Goal: Transaction & Acquisition: Purchase product/service

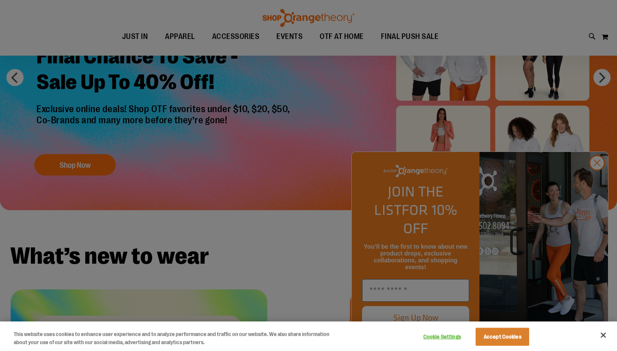
scroll to position [92, 0]
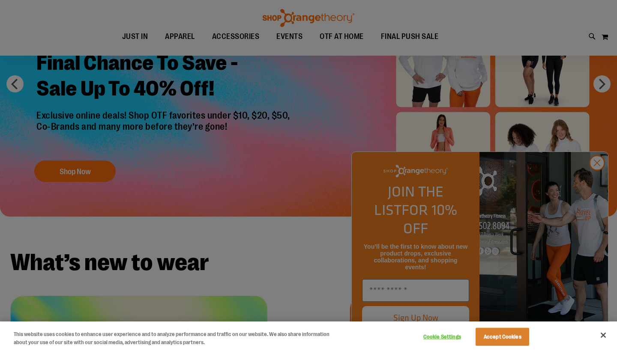
click at [176, 35] on div at bounding box center [308, 175] width 617 height 351
click at [596, 181] on div at bounding box center [308, 175] width 617 height 351
click at [596, 182] on div at bounding box center [308, 175] width 617 height 351
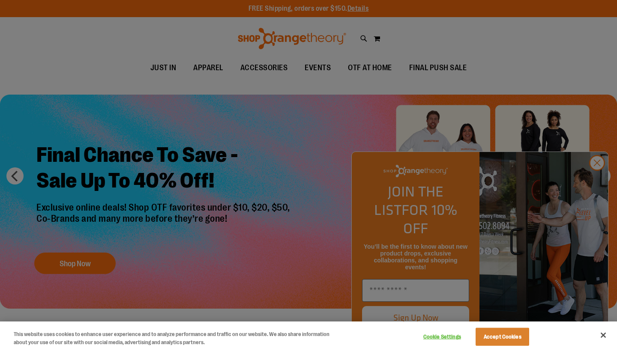
scroll to position [0, 0]
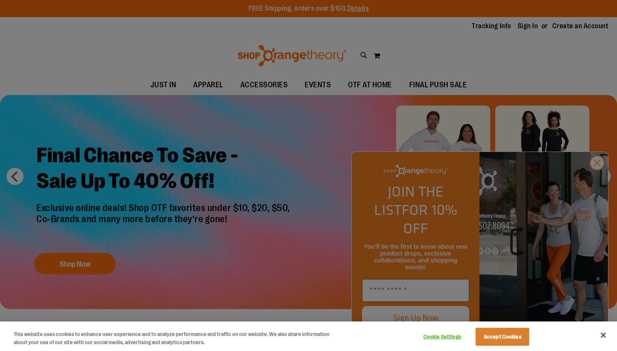
click at [598, 182] on div at bounding box center [308, 175] width 617 height 351
click at [506, 339] on button "Accept Cookies" at bounding box center [502, 337] width 54 height 18
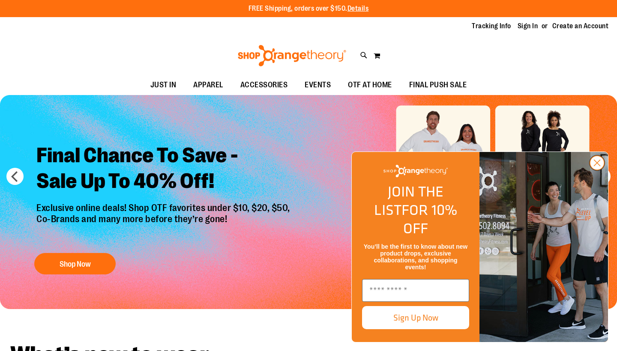
click at [599, 170] on circle "Close dialog" at bounding box center [597, 163] width 14 height 14
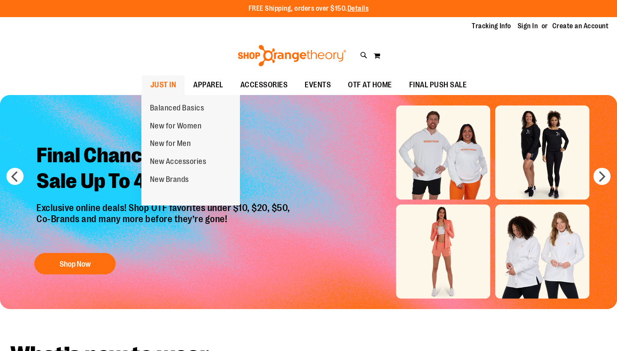
click at [169, 80] on span "JUST IN" at bounding box center [163, 84] width 26 height 19
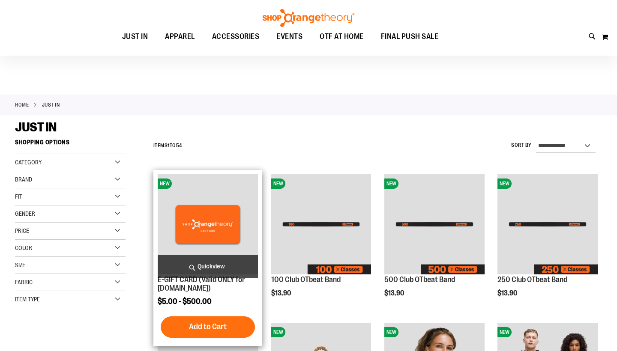
scroll to position [189, 0]
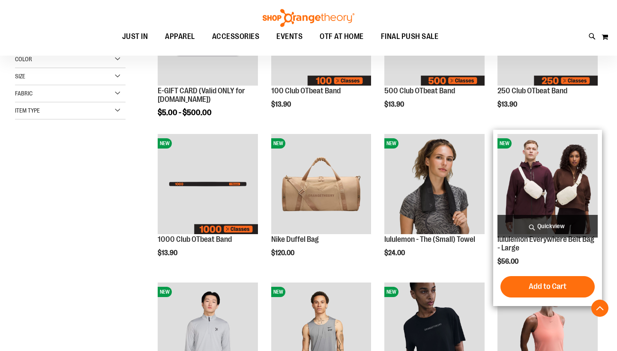
click at [562, 170] on img "product" at bounding box center [547, 184] width 100 height 100
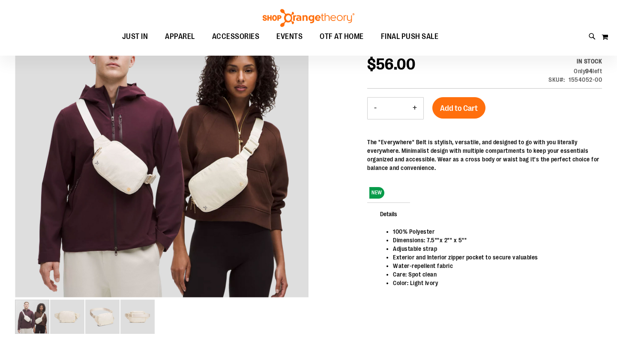
scroll to position [117, 0]
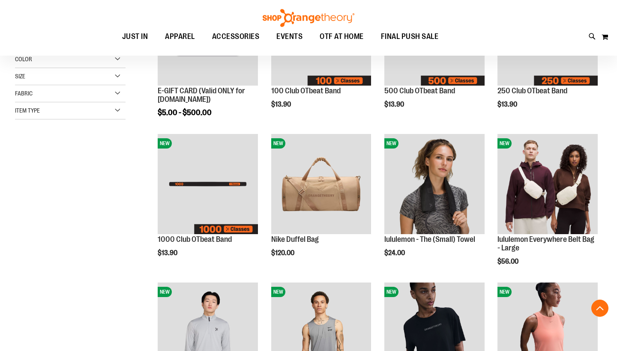
scroll to position [189, 0]
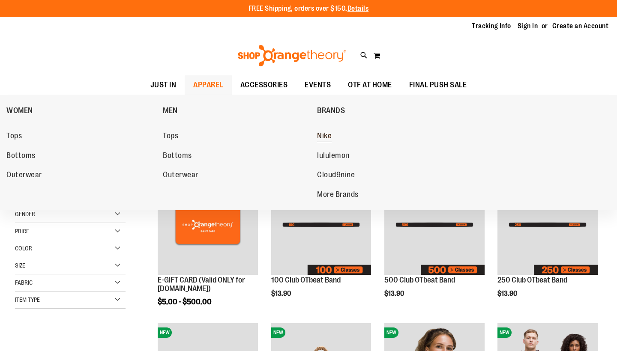
click at [328, 137] on span "Nike" at bounding box center [324, 136] width 15 height 11
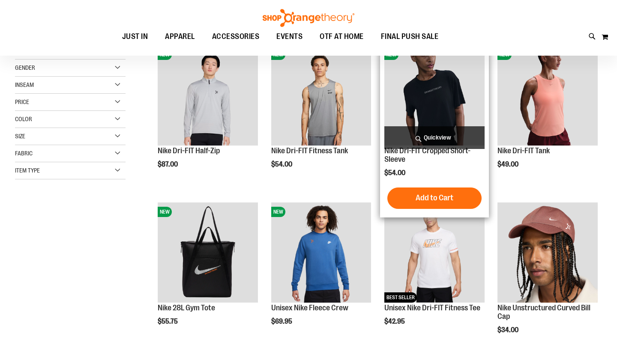
scroll to position [31, 0]
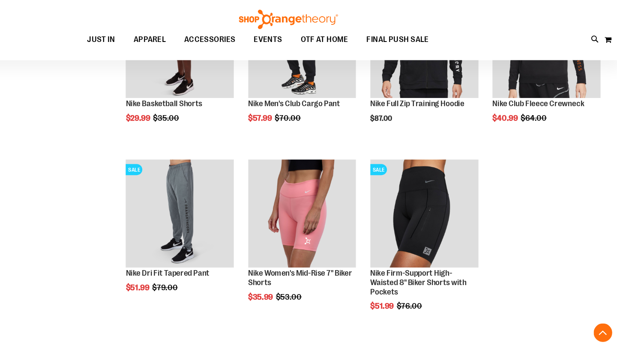
scroll to position [702, 0]
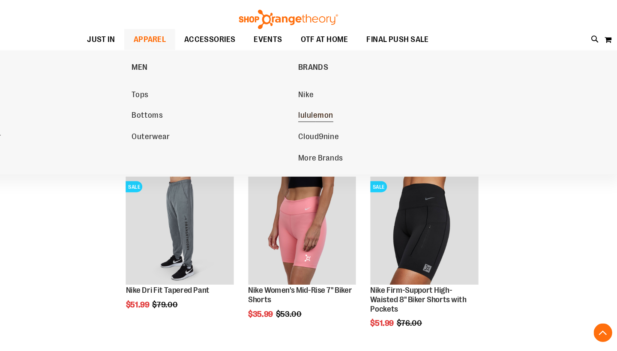
click at [317, 108] on span "lululemon" at bounding box center [333, 107] width 33 height 11
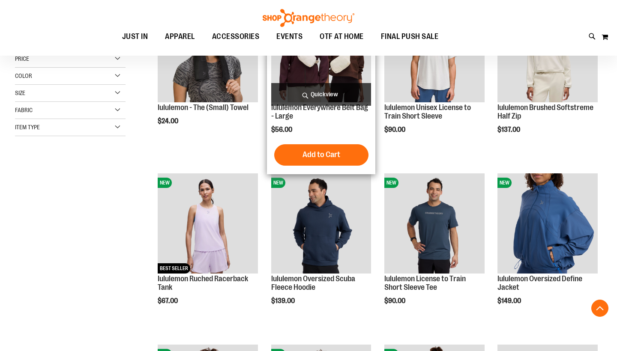
scroll to position [173, 0]
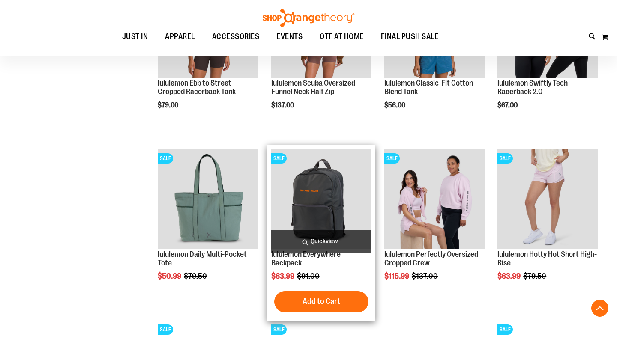
scroll to position [741, 0]
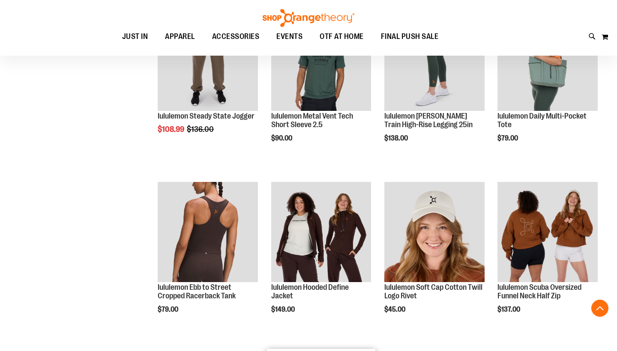
scroll to position [1188, 0]
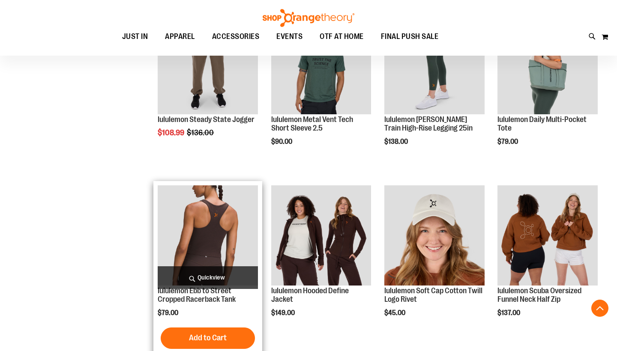
click at [192, 274] on span "Quickview" at bounding box center [208, 277] width 100 height 23
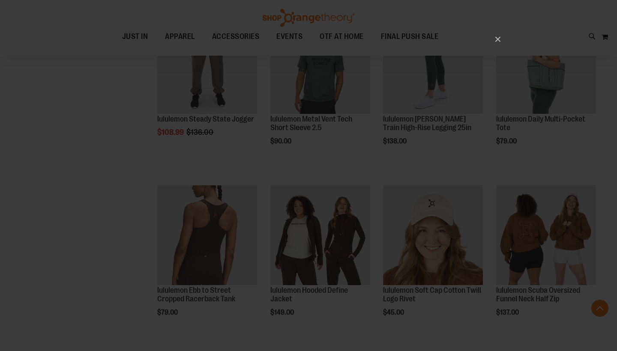
scroll to position [0, 0]
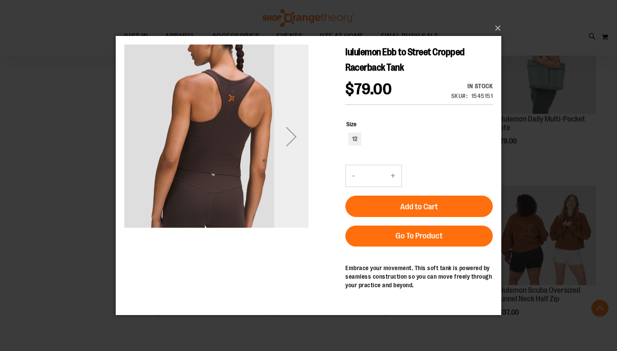
click at [290, 136] on div "Next" at bounding box center [291, 136] width 34 height 34
